Goal: Unclear

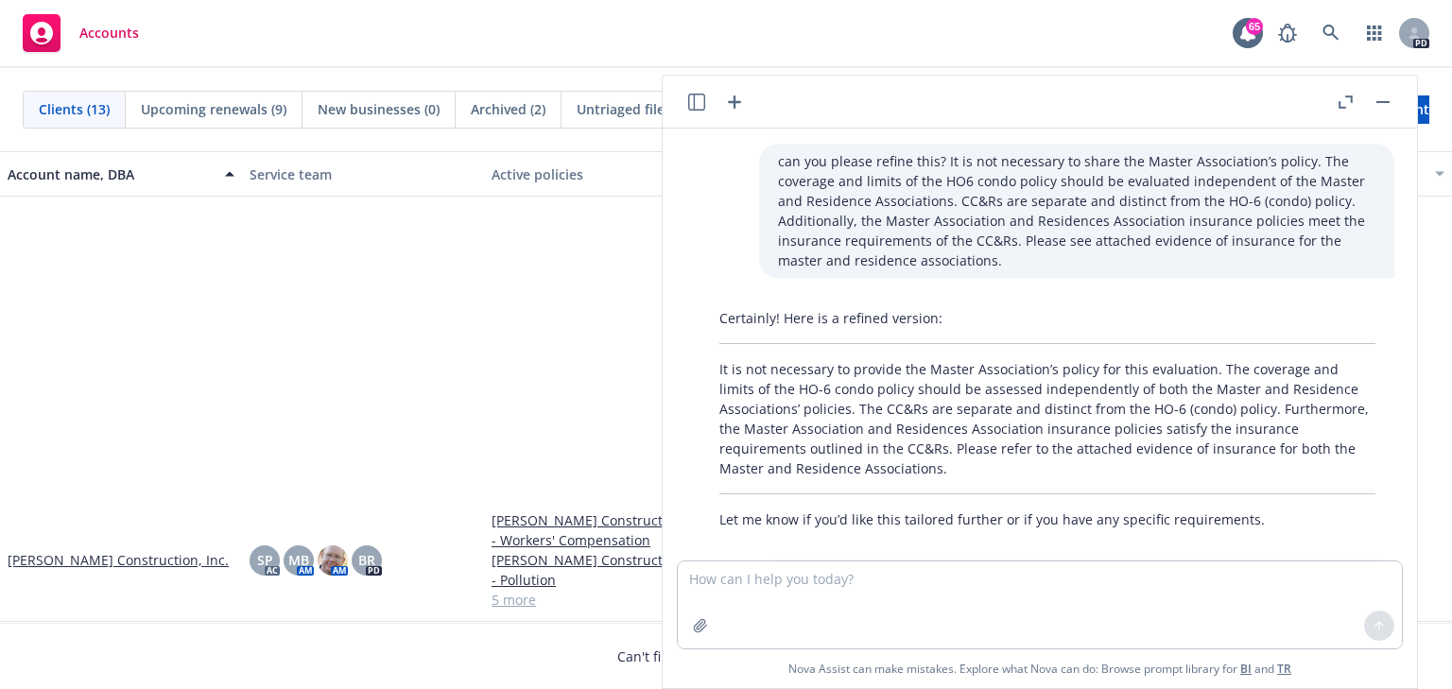
scroll to position [1678, 0]
